Goal: Find specific page/section: Find specific page/section

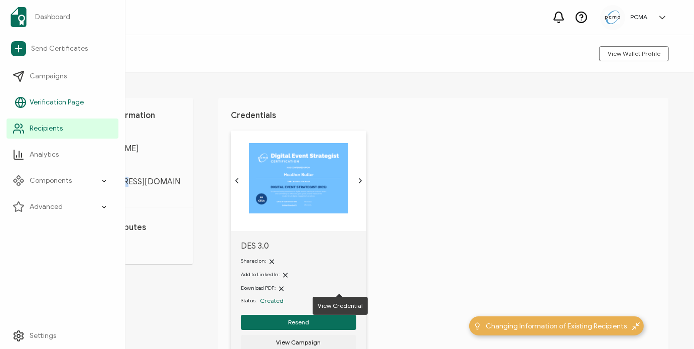
scroll to position [79, 0]
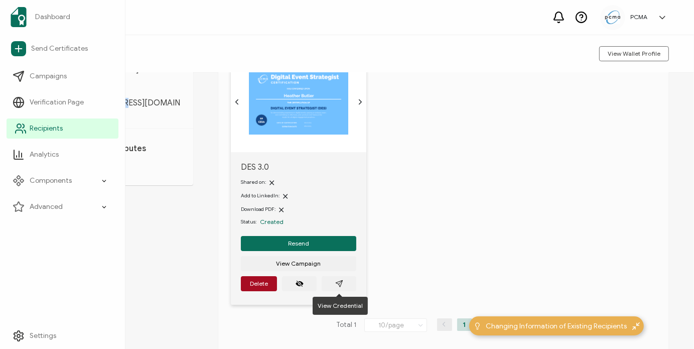
click at [24, 125] on icon at bounding box center [24, 126] width 2 height 4
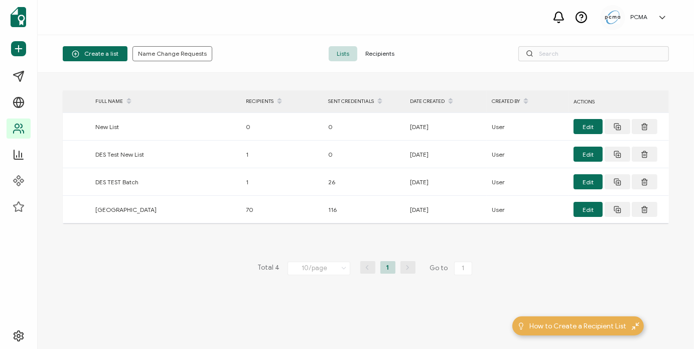
click at [380, 49] on span "Recipients" at bounding box center [380, 53] width 45 height 15
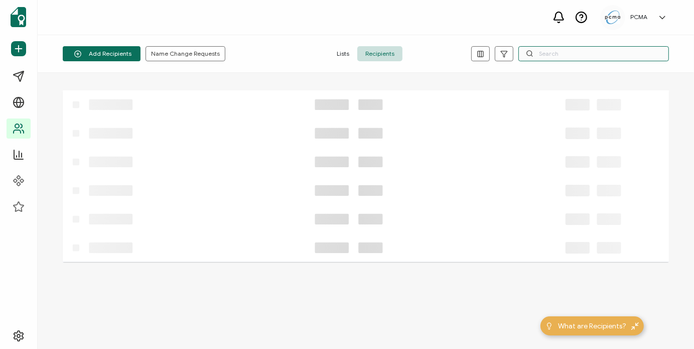
click at [550, 53] on input "text" at bounding box center [594, 53] width 151 height 15
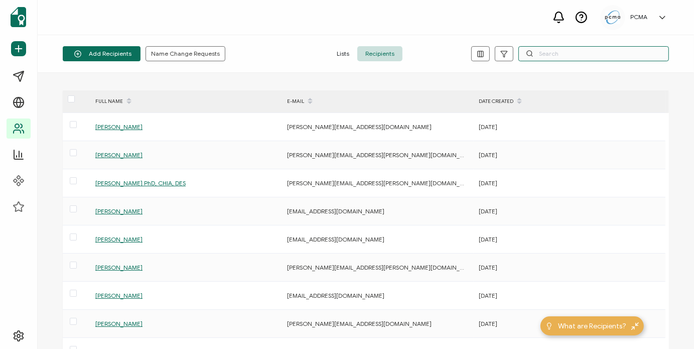
paste input "[EMAIL_ADDRESS][DOMAIN_NAME]"
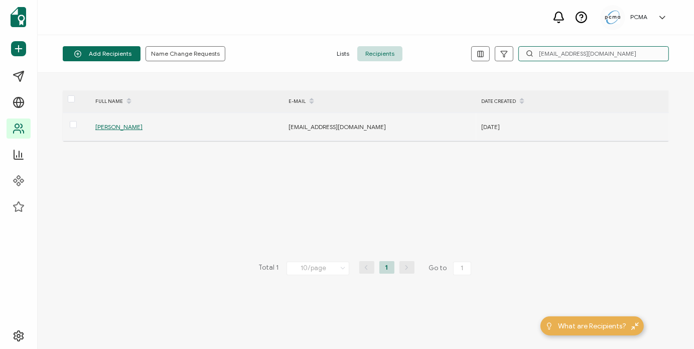
type input "[EMAIL_ADDRESS][DOMAIN_NAME]"
click at [124, 126] on span "[PERSON_NAME]" at bounding box center [118, 127] width 47 height 8
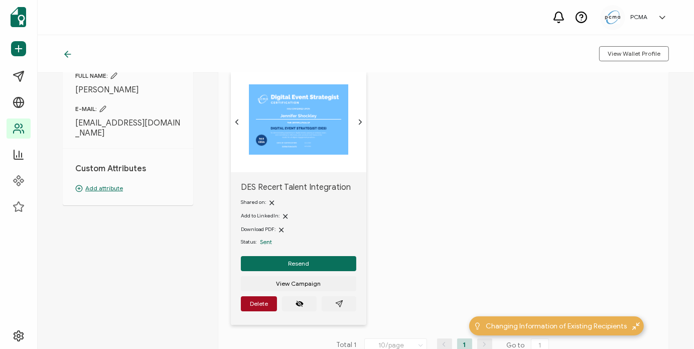
scroll to position [151, 0]
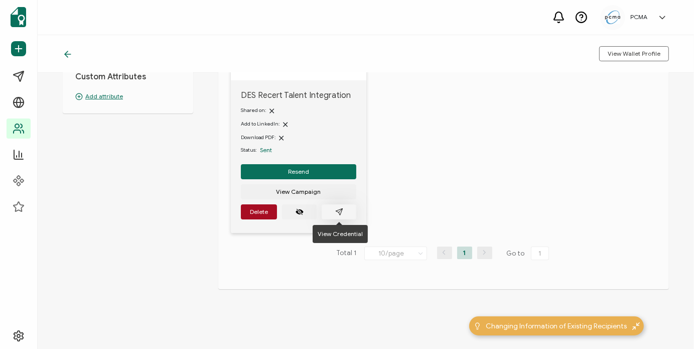
click at [344, 209] on button "button" at bounding box center [339, 211] width 35 height 15
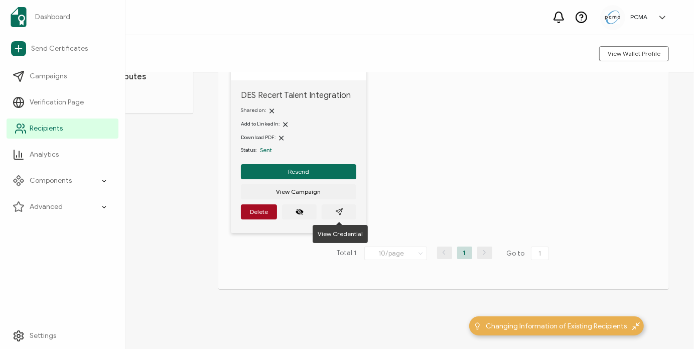
click at [56, 128] on span "Recipients" at bounding box center [46, 129] width 33 height 10
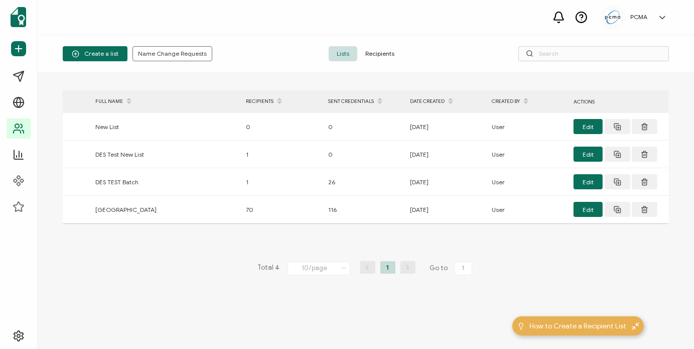
click at [386, 50] on span "Recipients" at bounding box center [380, 53] width 45 height 15
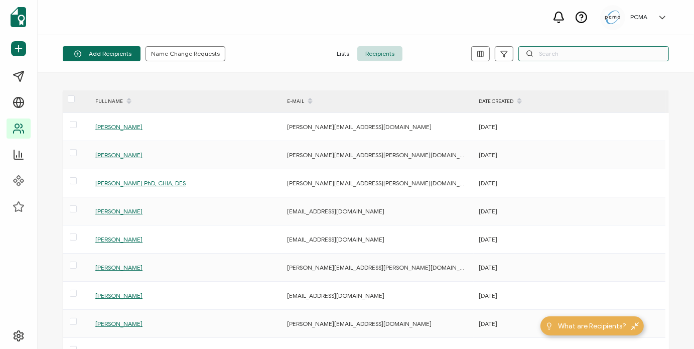
click at [560, 48] on input "text" at bounding box center [594, 53] width 151 height 15
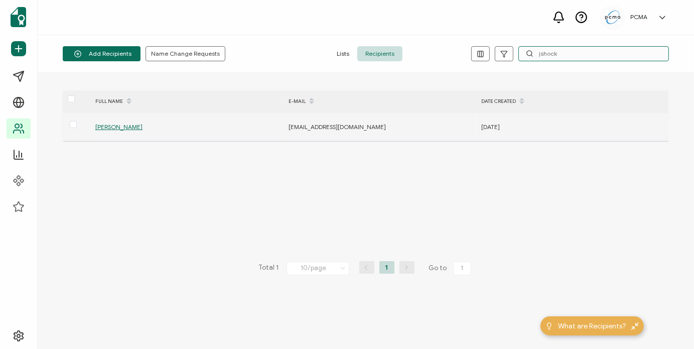
type input "jshock"
click at [123, 129] on span "[PERSON_NAME]" at bounding box center [118, 127] width 47 height 8
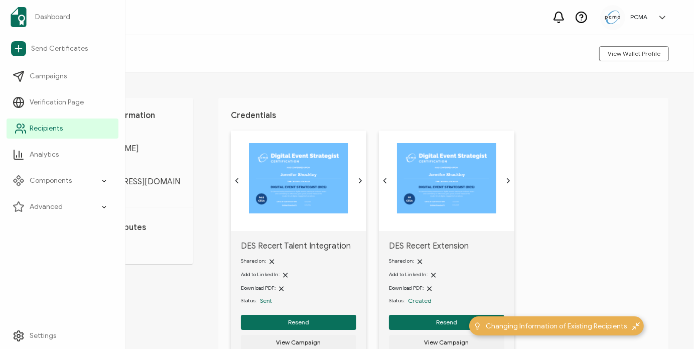
click at [36, 123] on link "Recipients" at bounding box center [63, 129] width 112 height 20
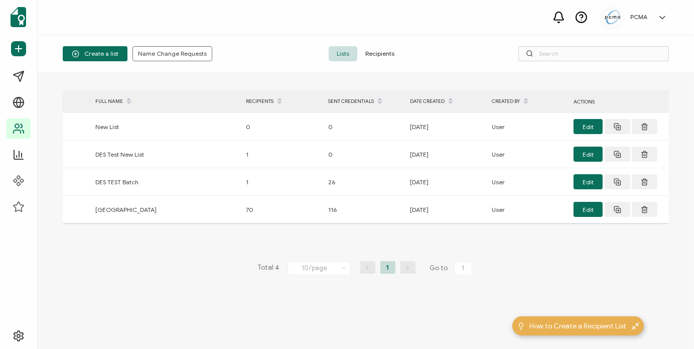
click at [375, 52] on span "Recipients" at bounding box center [380, 53] width 45 height 15
